Goal: Transaction & Acquisition: Book appointment/travel/reservation

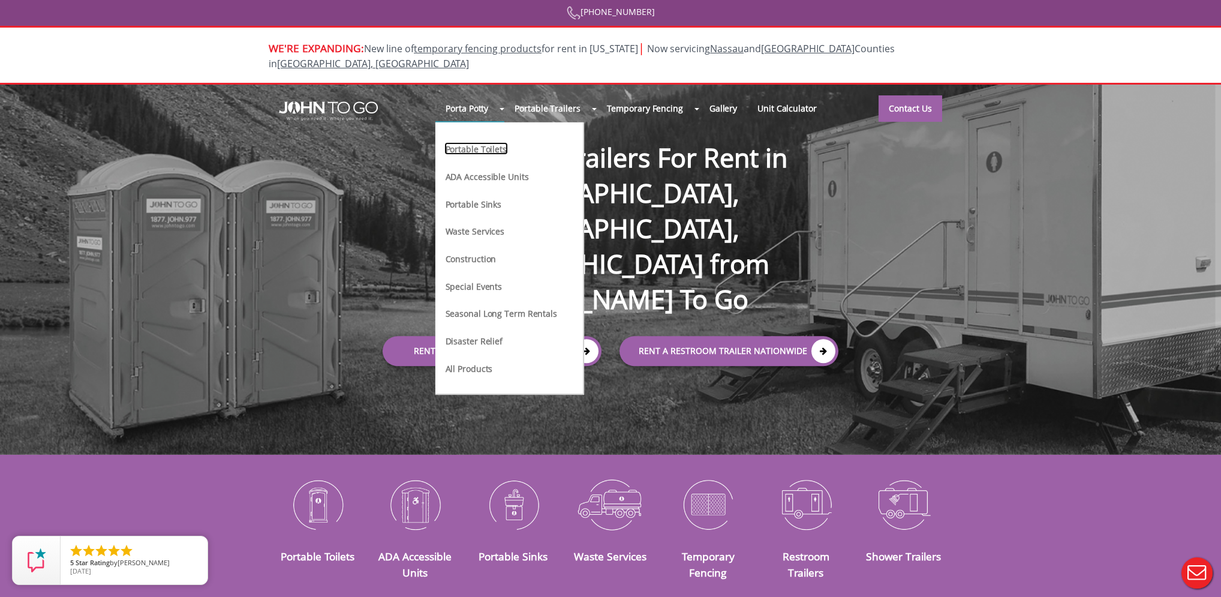
click at [488, 142] on link "Portable Toilets" at bounding box center [476, 148] width 64 height 13
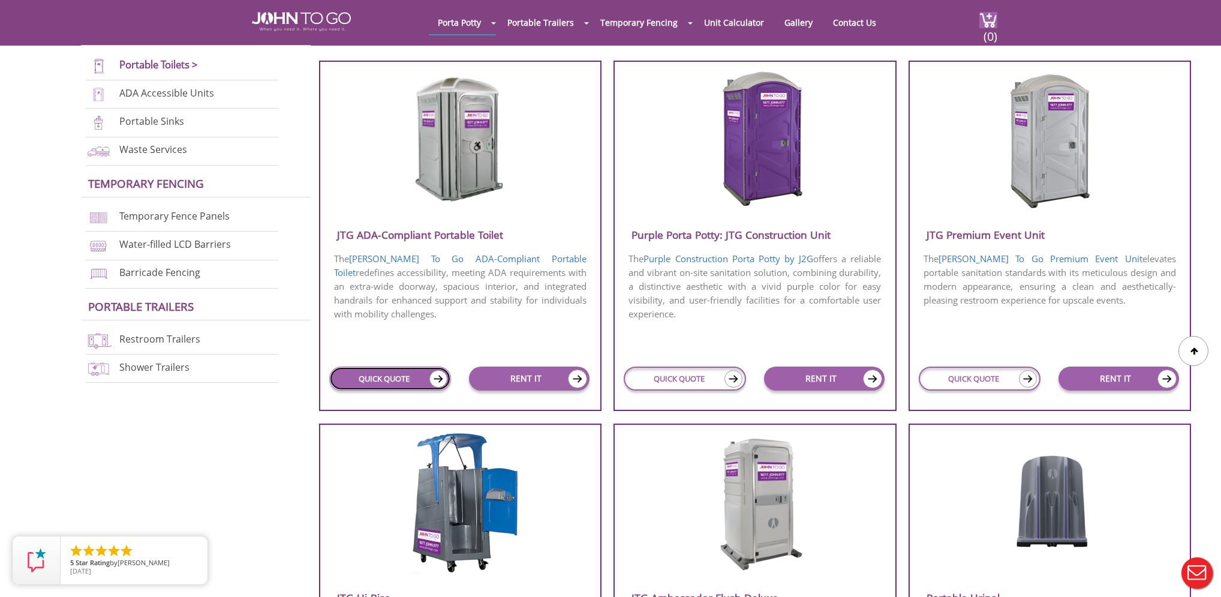
click at [409, 380] on link "QUICK QUOTE" at bounding box center [390, 378] width 122 height 24
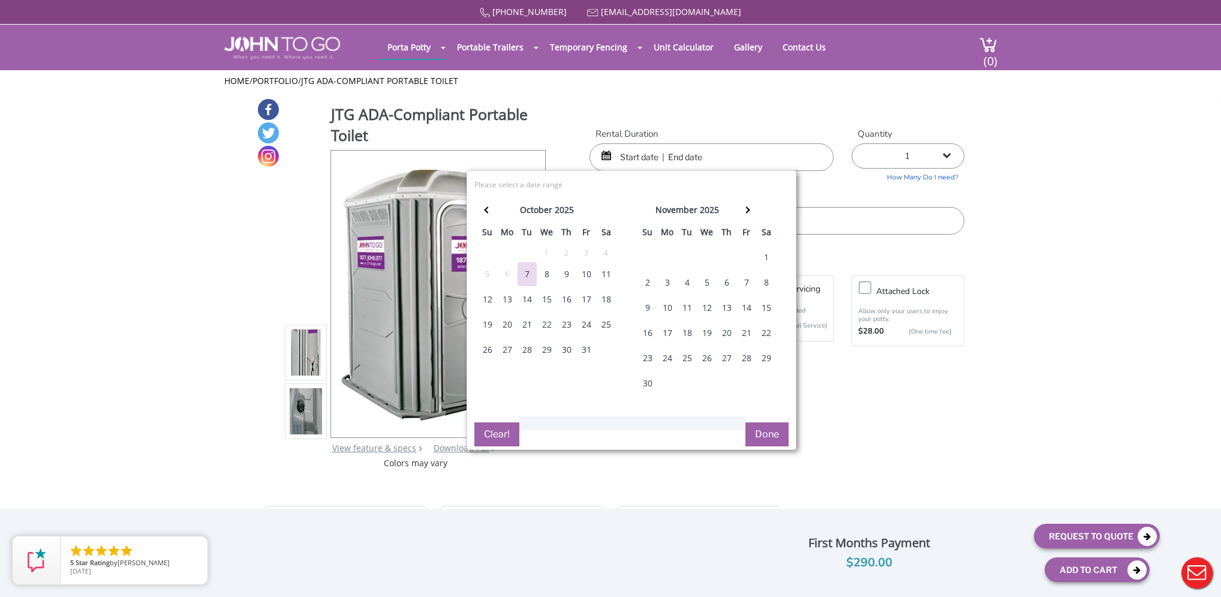
click at [548, 290] on div "15" at bounding box center [546, 299] width 19 height 24
click at [587, 293] on div "17" at bounding box center [586, 299] width 19 height 24
type input "10/15/2025 to 10/17/2025"
click at [768, 426] on button "Done" at bounding box center [766, 434] width 43 height 24
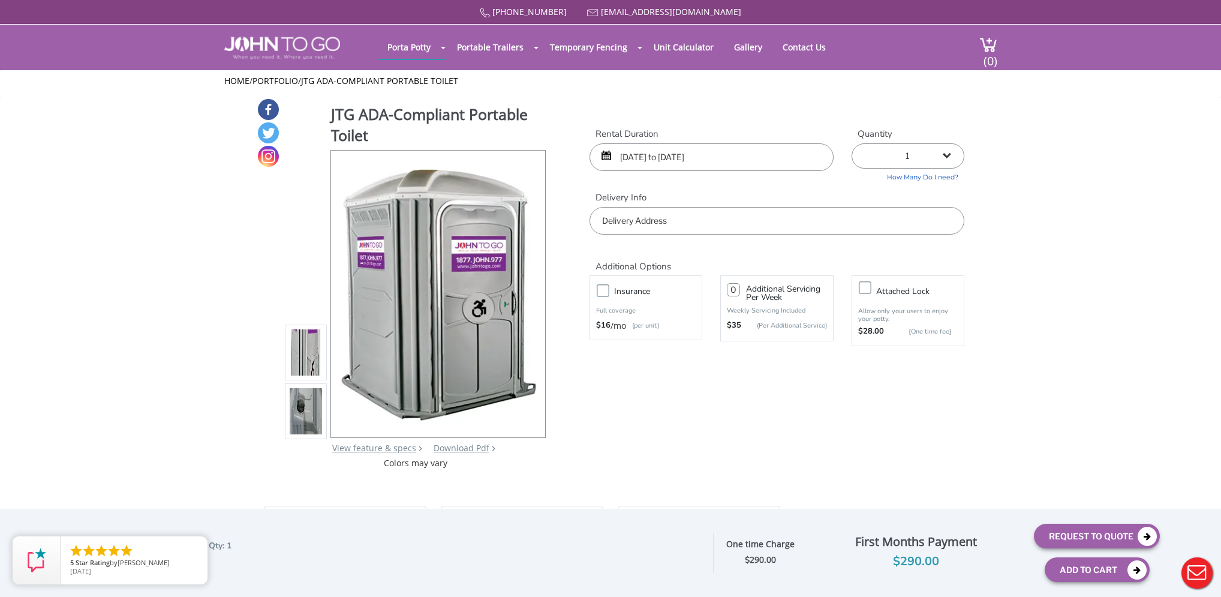
click at [847, 210] on input "text" at bounding box center [777, 221] width 375 height 28
paste input "987 Shoreline Blvd, North Fort Myers, FL, USA"
type input "987 Shoreline Blvd, North Fort Myers, FL, USA"
click at [1102, 540] on button "Request To Quote" at bounding box center [1097, 536] width 126 height 25
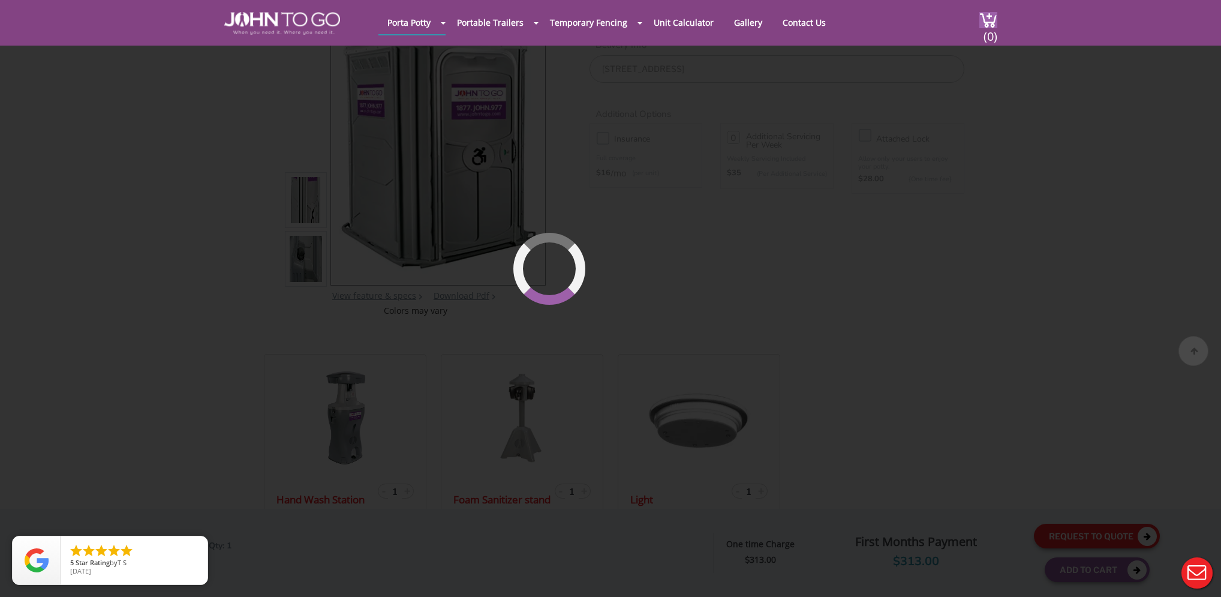
scroll to position [127, 0]
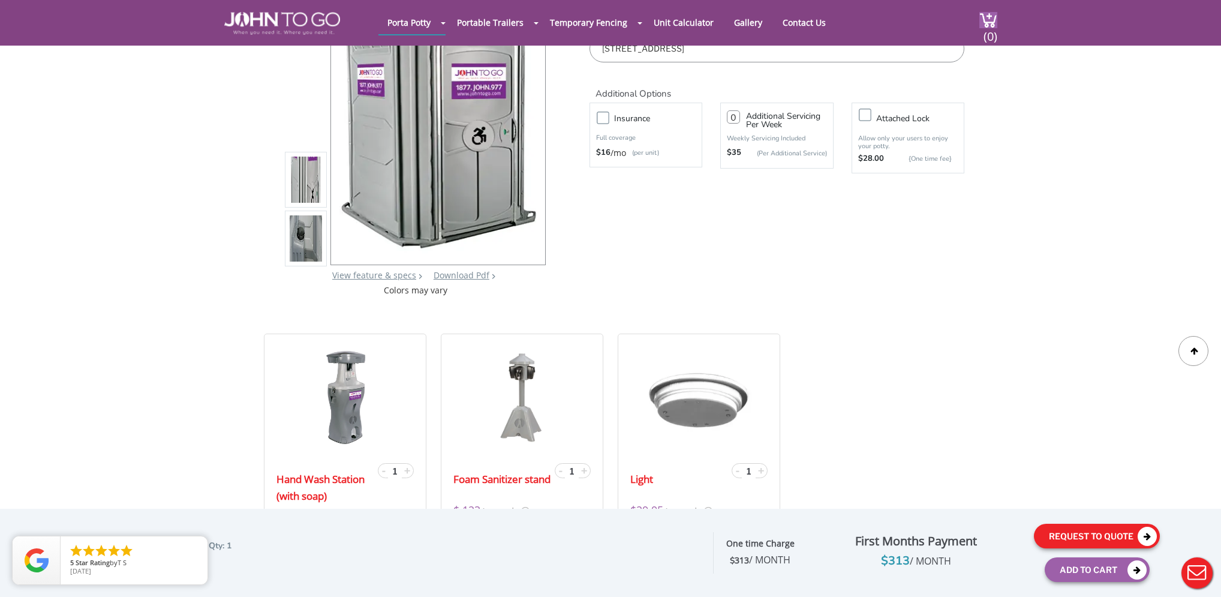
click at [1104, 537] on button "Request To Quote" at bounding box center [1097, 536] width 126 height 25
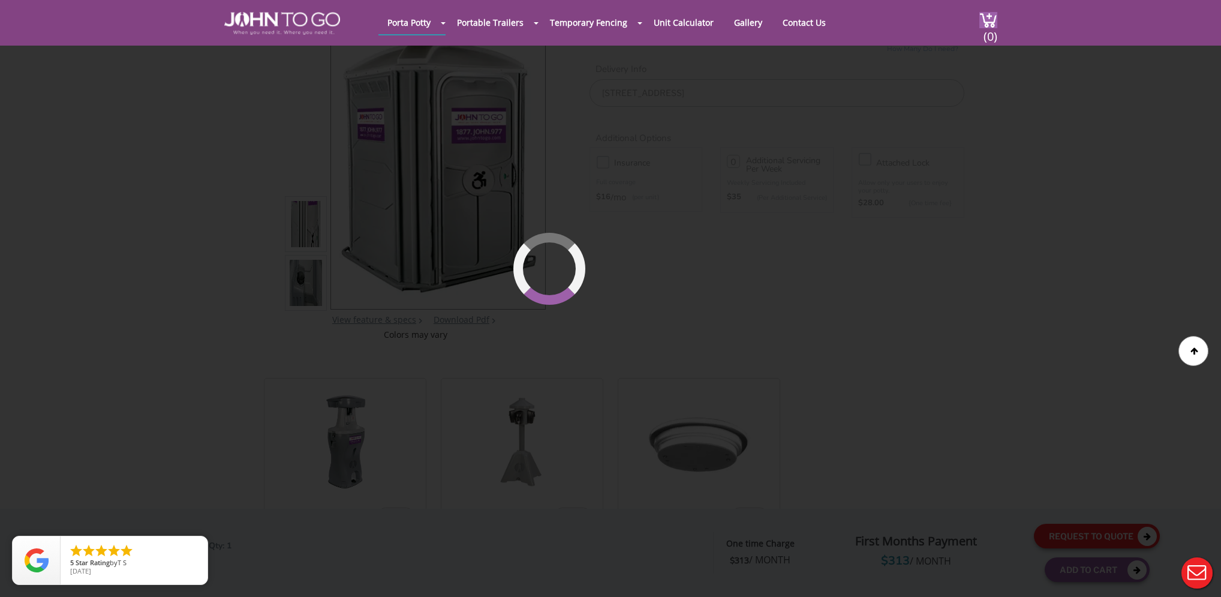
scroll to position [82, 0]
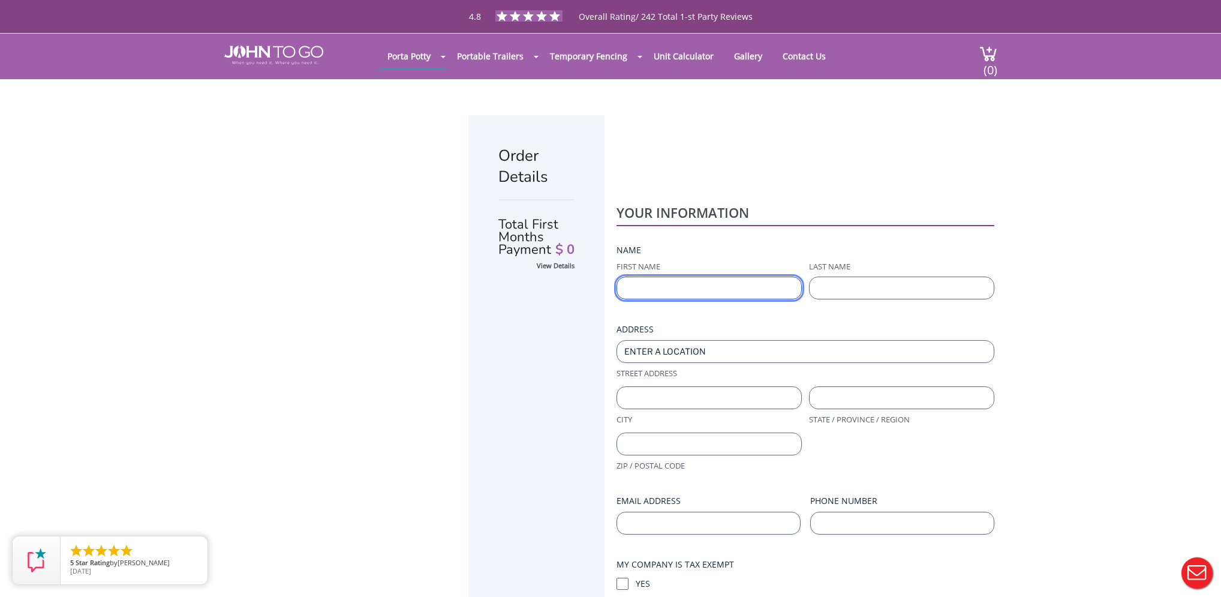
click at [660, 276] on input "First Name" at bounding box center [708, 287] width 185 height 23
click at [682, 206] on h2 "YOUR INFORMATION" at bounding box center [805, 212] width 378 height 13
click at [710, 105] on div "Order Details Total First Months Payment $ 0 View Details YOUR INFORMATION Name…" at bounding box center [611, 428] width 780 height 699
click at [767, 103] on div "Order Details Total First Months Payment $ 0 View Details YOUR INFORMATION Name…" at bounding box center [611, 428] width 780 height 699
click at [764, 206] on h2 "YOUR INFORMATION" at bounding box center [805, 212] width 378 height 13
